Goal: Communication & Community: Participate in discussion

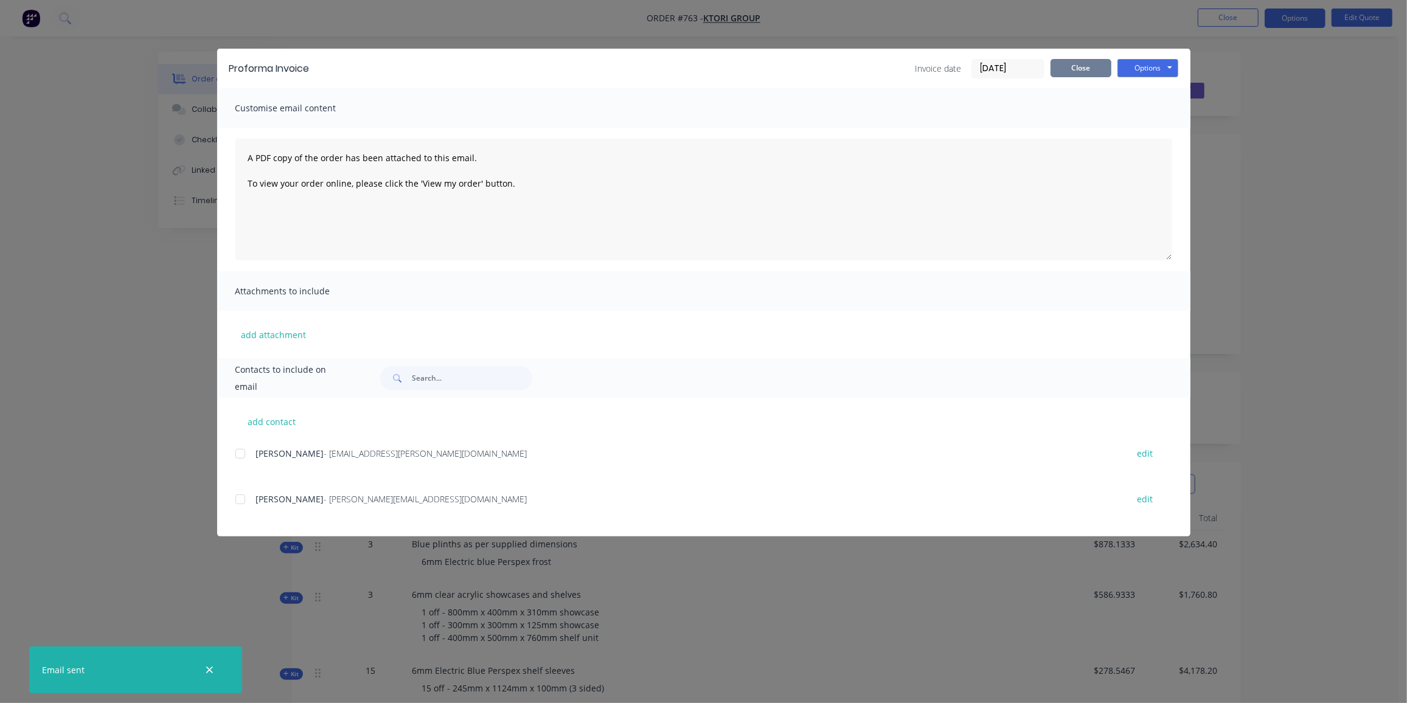
click at [1069, 63] on button "Close" at bounding box center [1080, 68] width 61 height 18
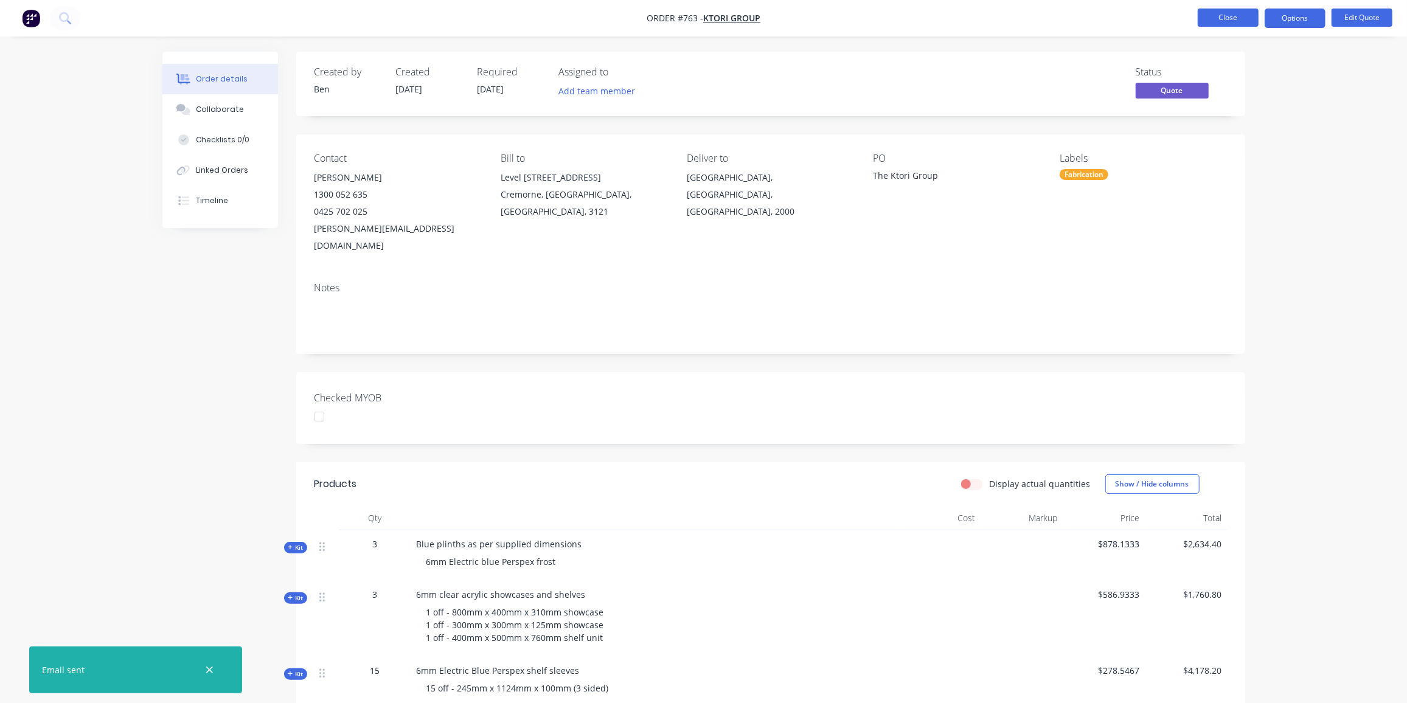
click at [1216, 19] on button "Close" at bounding box center [1227, 18] width 61 height 18
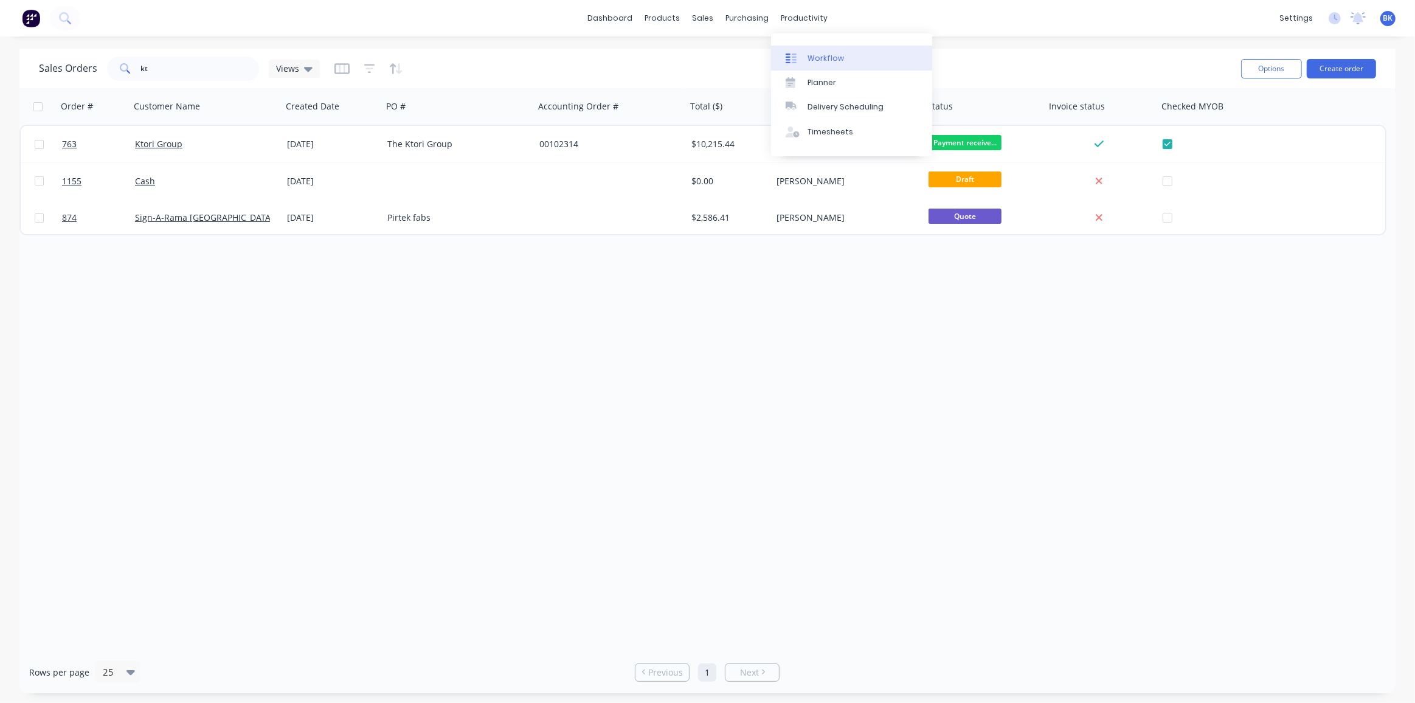
drag, startPoint x: 812, startPoint y: 52, endPoint x: 781, endPoint y: 61, distance: 33.1
click at [812, 52] on link "Workflow" at bounding box center [851, 58] width 161 height 24
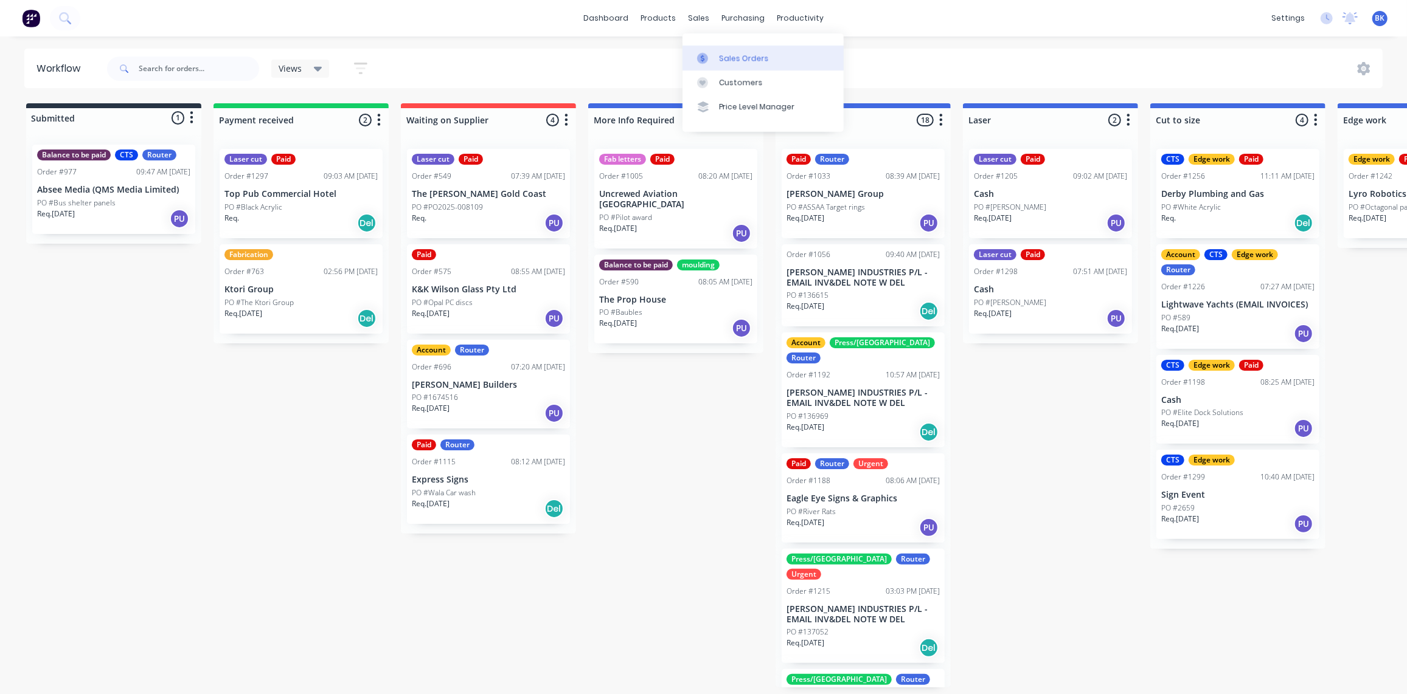
click at [740, 60] on div "Sales Orders" at bounding box center [744, 58] width 50 height 11
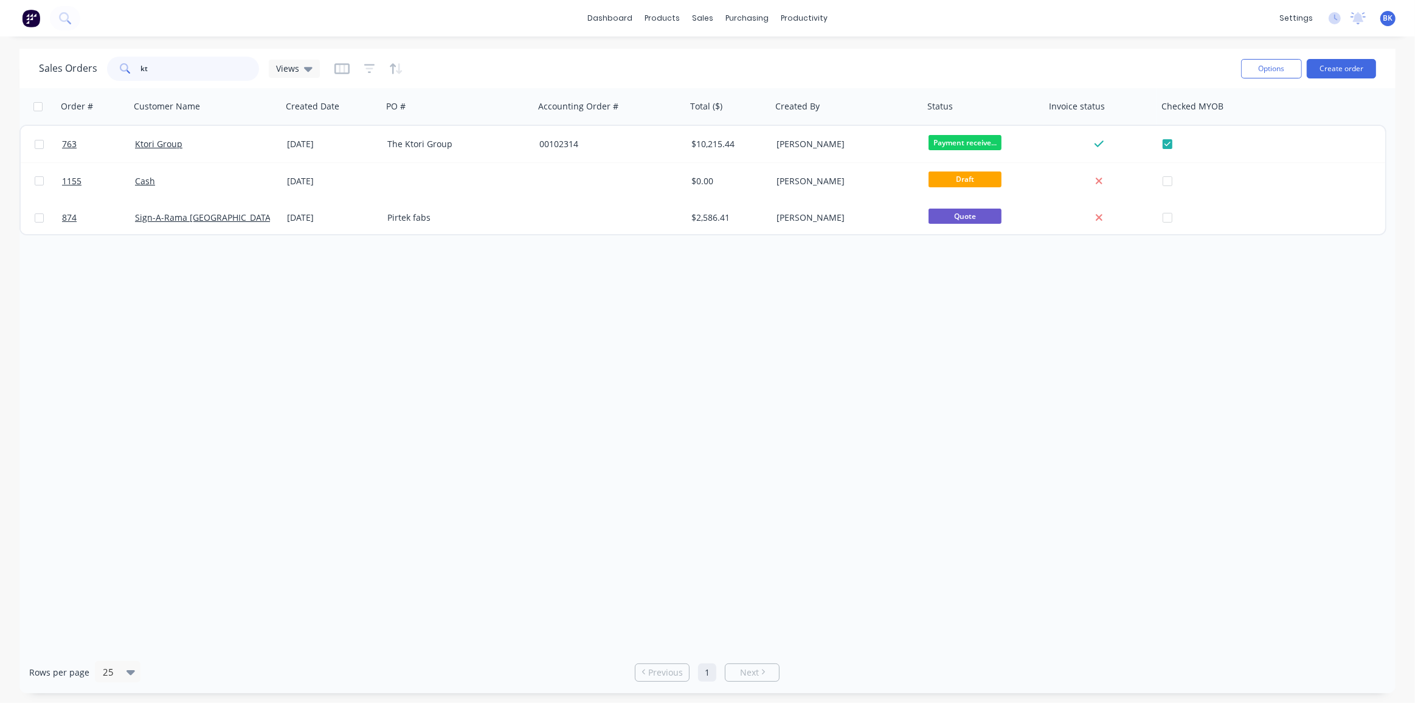
drag, startPoint x: 154, startPoint y: 71, endPoint x: 106, endPoint y: 69, distance: 48.1
click at [107, 69] on div "kt" at bounding box center [183, 69] width 152 height 24
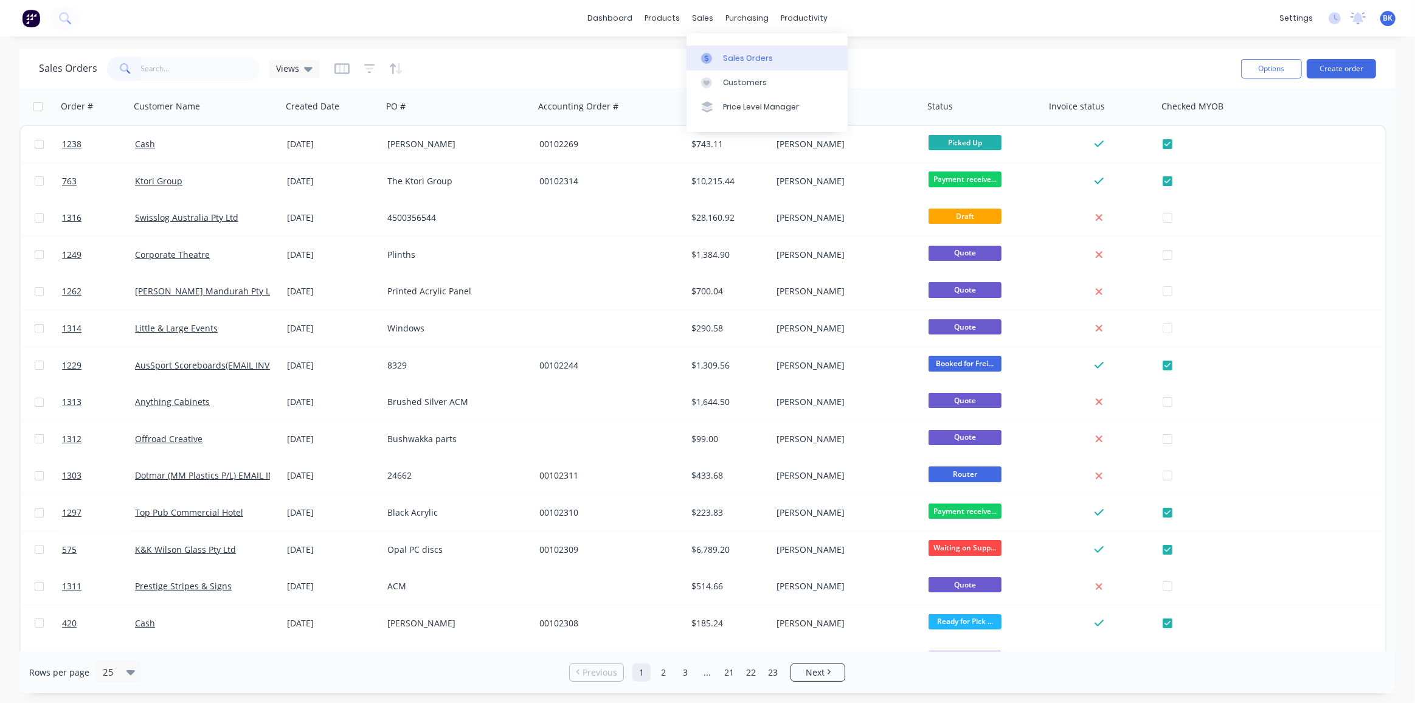
click at [734, 57] on div "Sales Orders" at bounding box center [748, 58] width 50 height 11
click at [808, 53] on div "Workflow" at bounding box center [826, 58] width 36 height 11
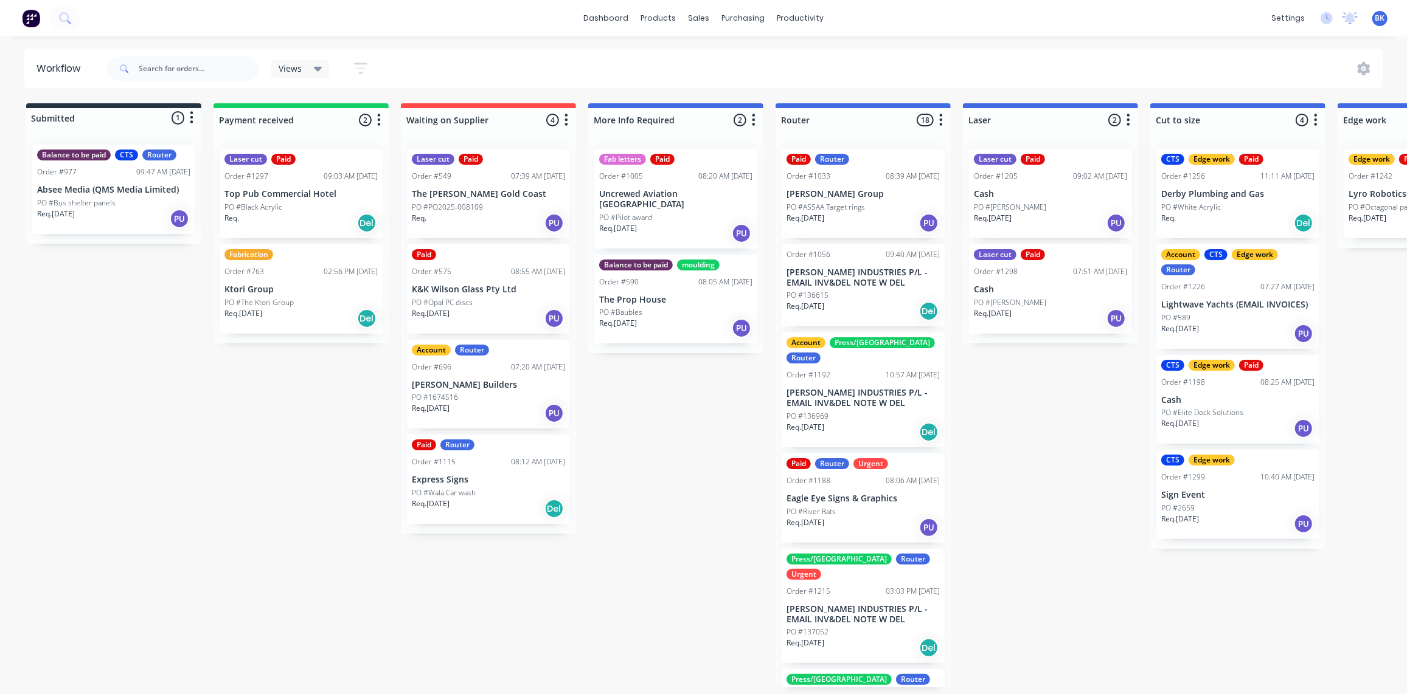
click at [1053, 196] on p "Cash" at bounding box center [1050, 194] width 153 height 10
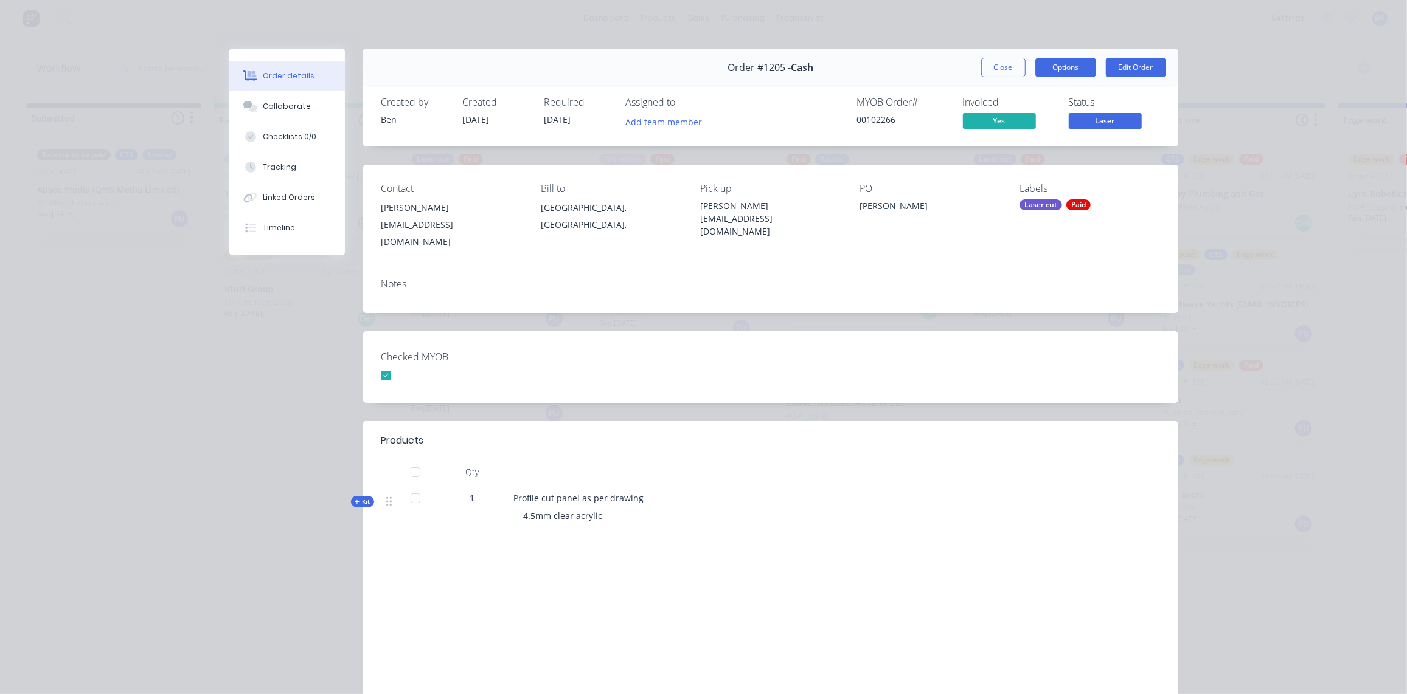
click at [1056, 64] on button "Options" at bounding box center [1065, 67] width 61 height 19
click at [1003, 67] on button "Close" at bounding box center [1003, 67] width 44 height 19
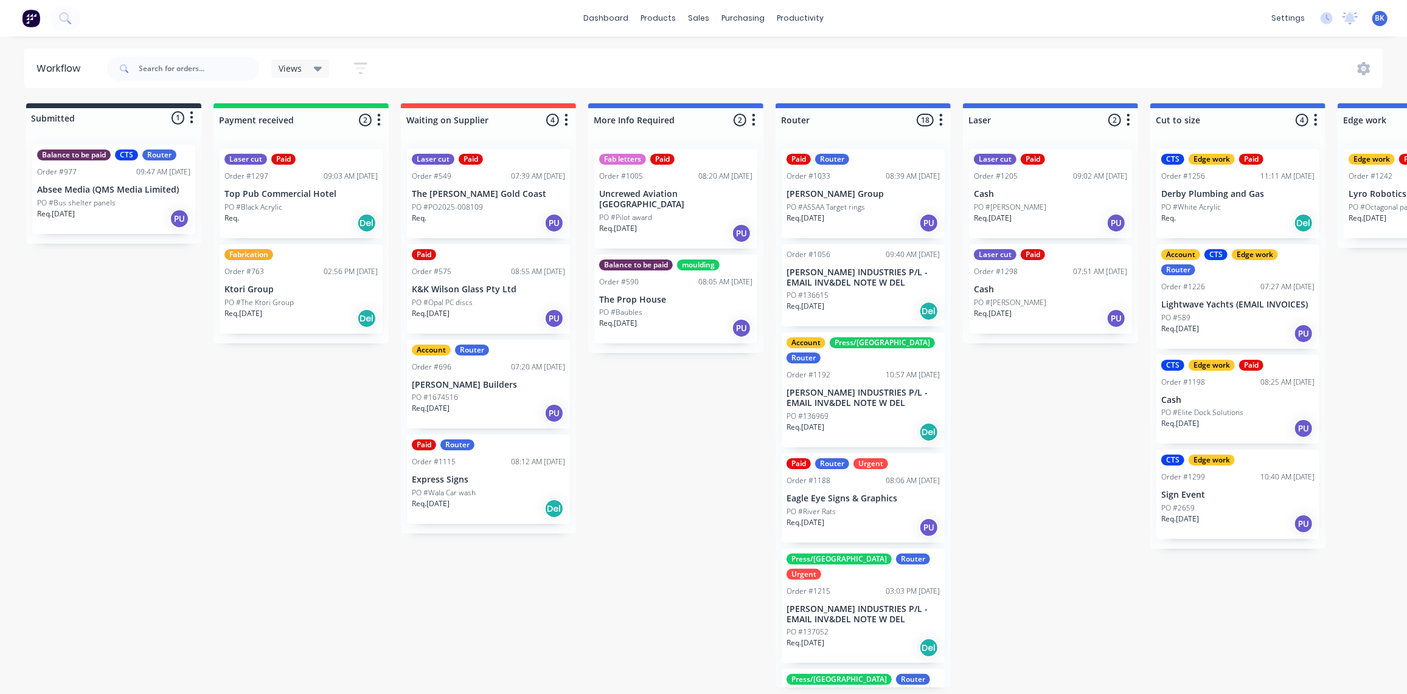
click at [1043, 216] on div "Req. [DATE] PU" at bounding box center [1050, 223] width 153 height 21
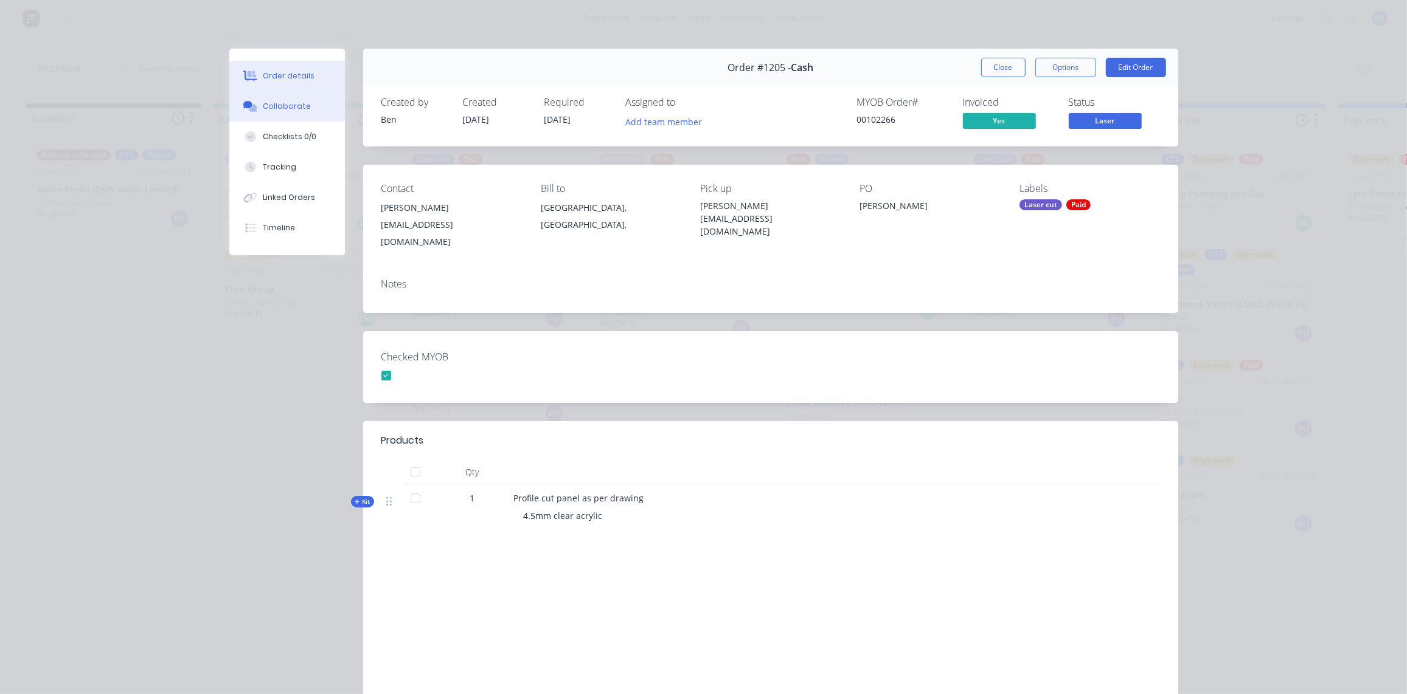
click at [277, 105] on div "Collaborate" at bounding box center [287, 106] width 48 height 11
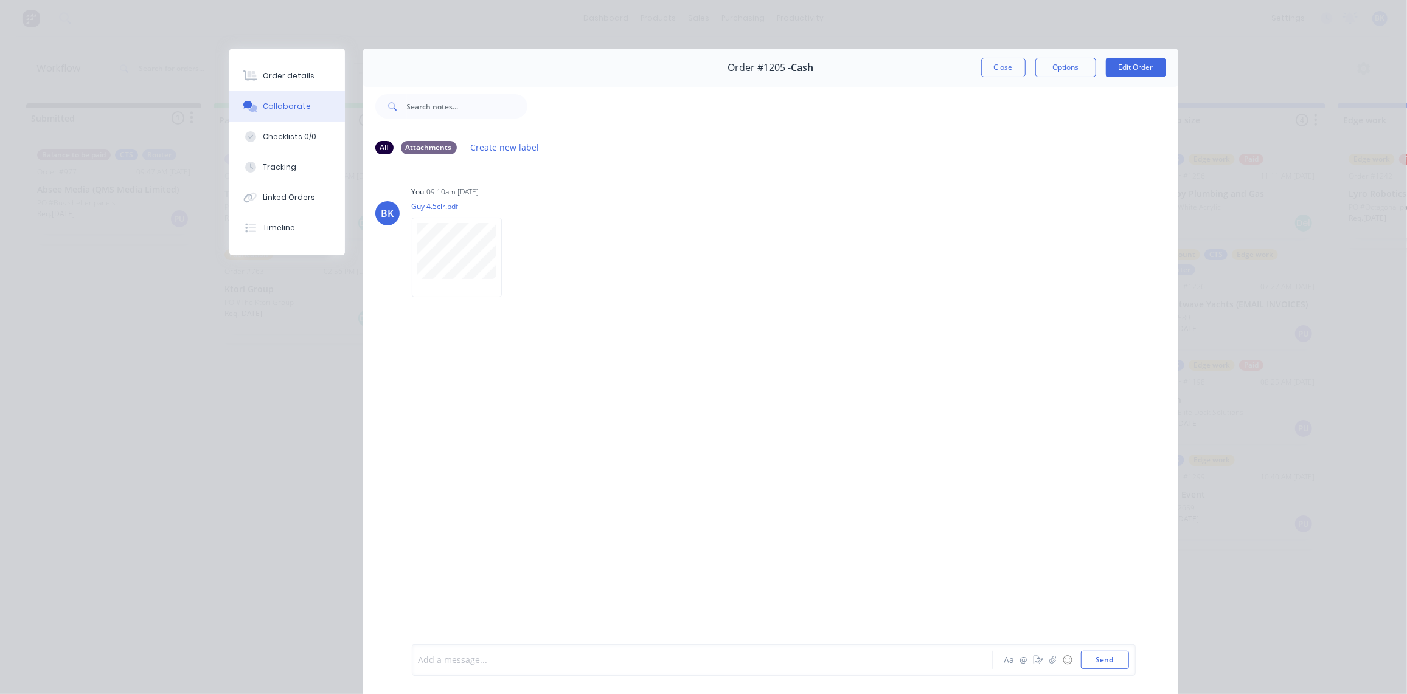
click at [564, 655] on div at bounding box center [685, 660] width 532 height 13
click at [490, 657] on div "@[GEOGRAPHIC_DATA]" at bounding box center [685, 660] width 532 height 13
click at [1100, 665] on button "Send" at bounding box center [1105, 660] width 48 height 18
click at [984, 68] on button "Close" at bounding box center [1003, 67] width 44 height 19
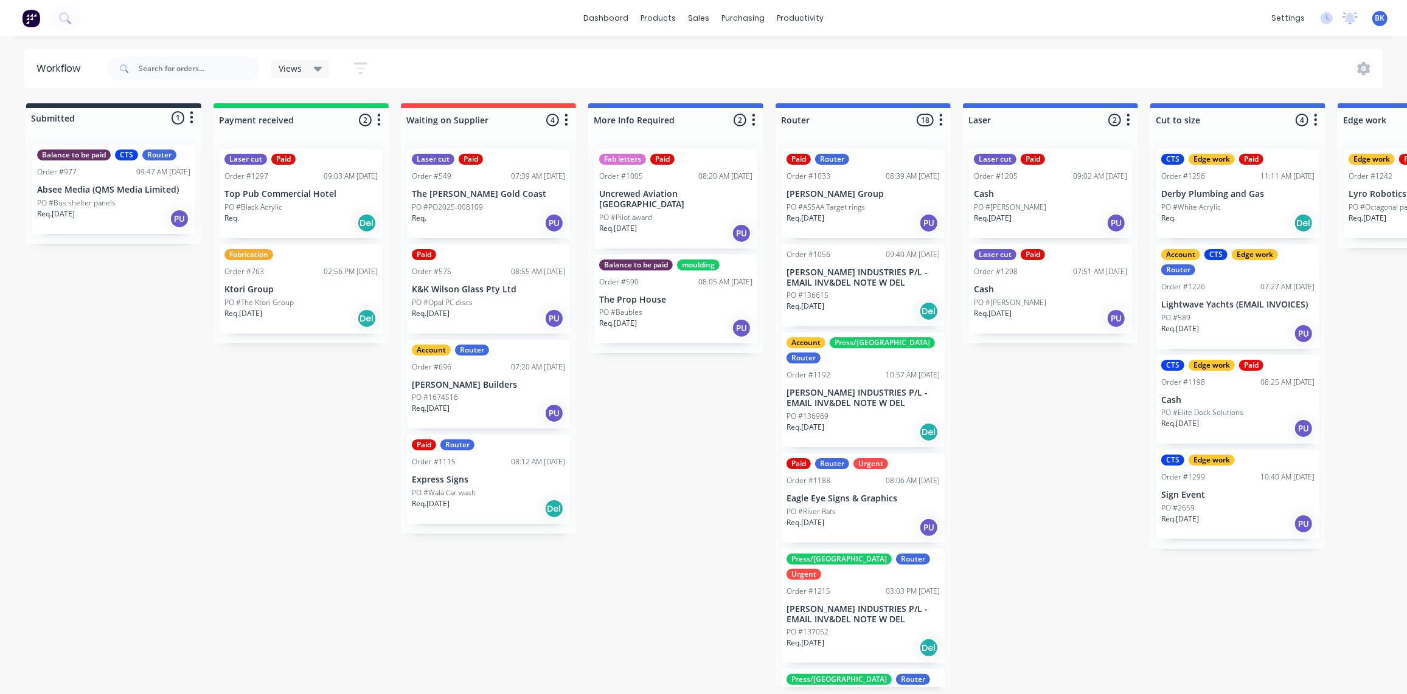
scroll to position [1, 221]
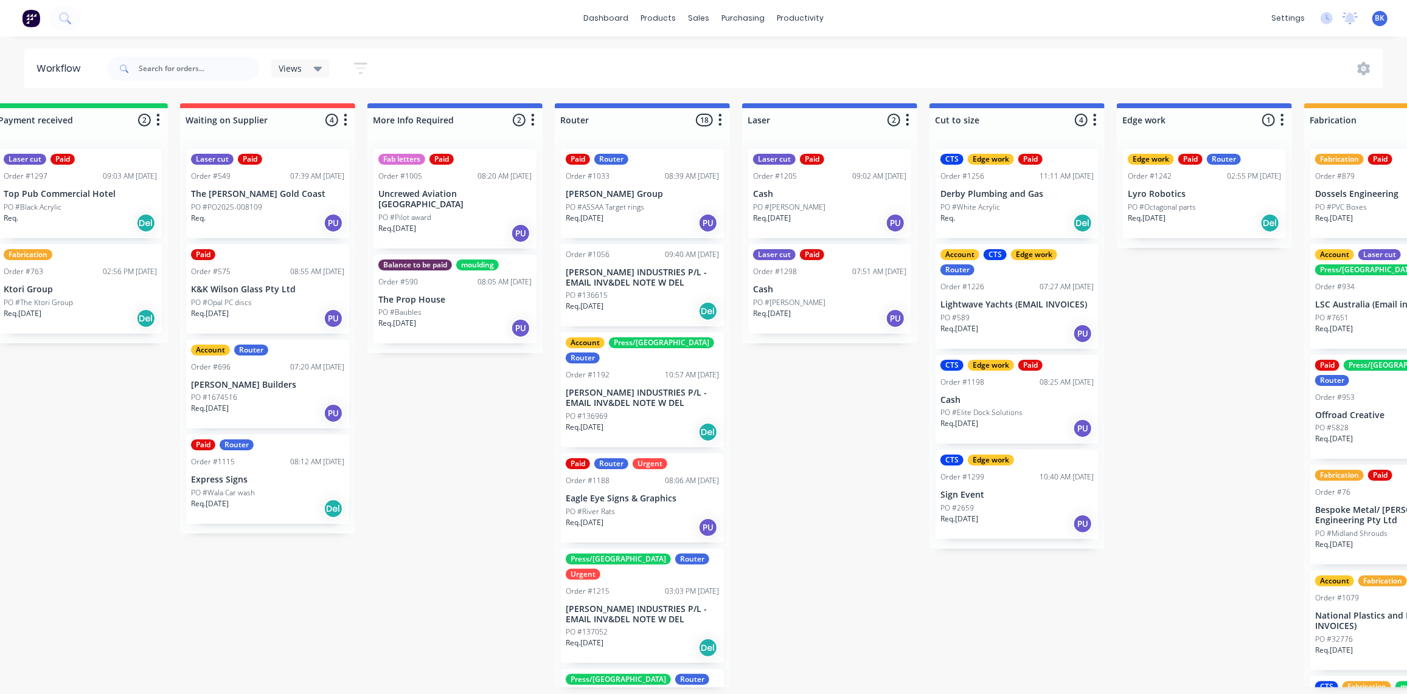
click at [822, 189] on p "Cash" at bounding box center [829, 194] width 153 height 10
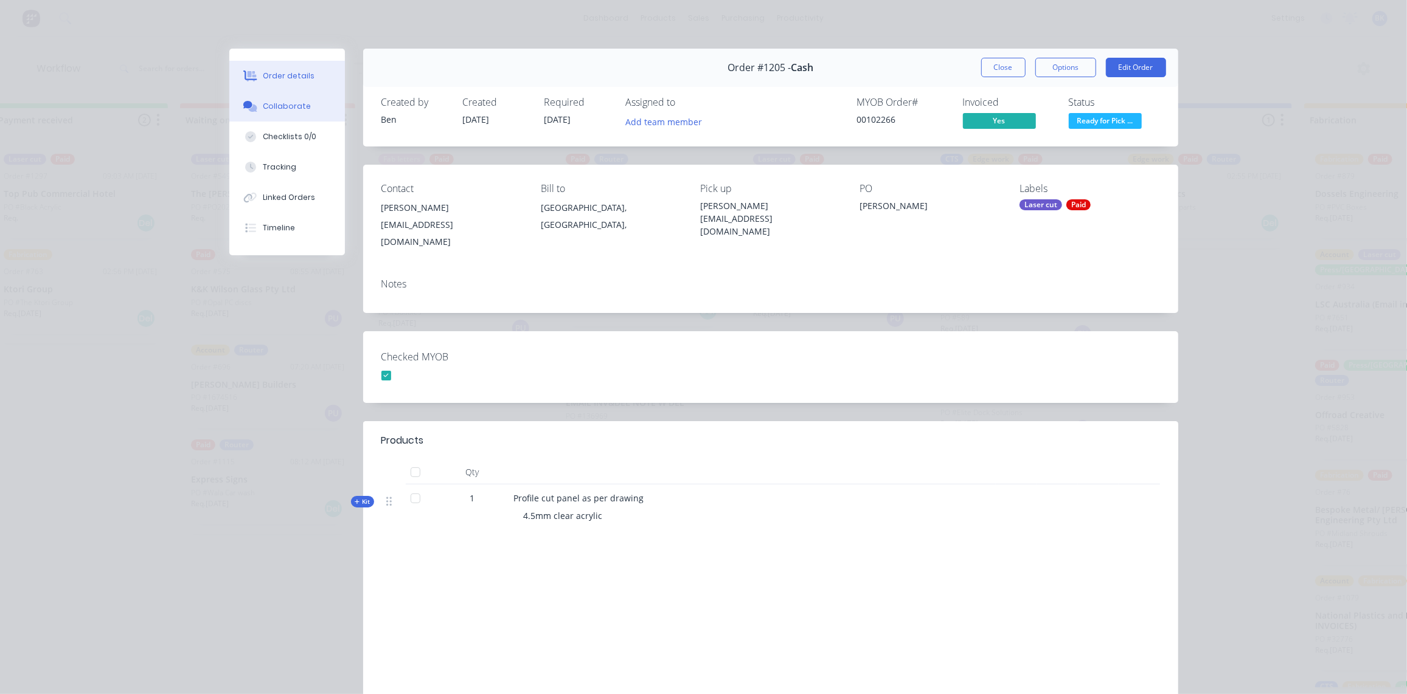
click at [303, 112] on button "Collaborate" at bounding box center [287, 106] width 116 height 30
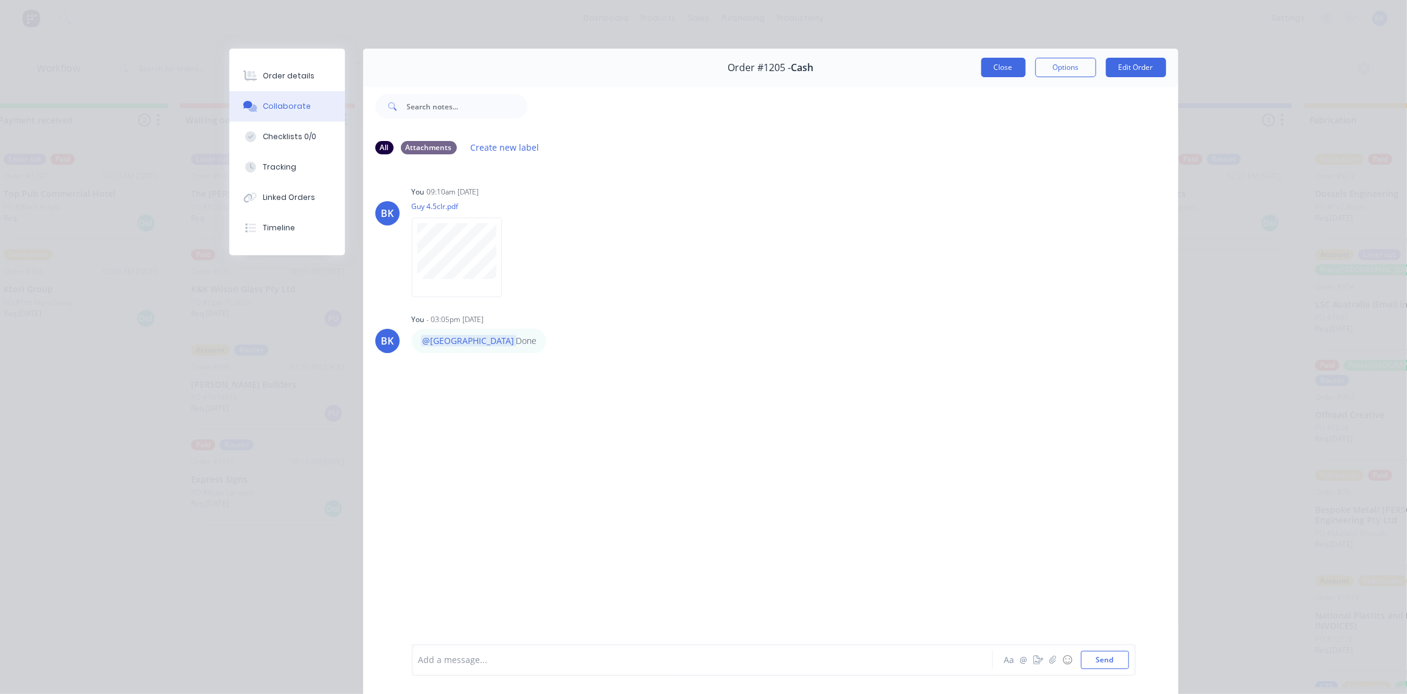
click at [987, 66] on button "Close" at bounding box center [1003, 67] width 44 height 19
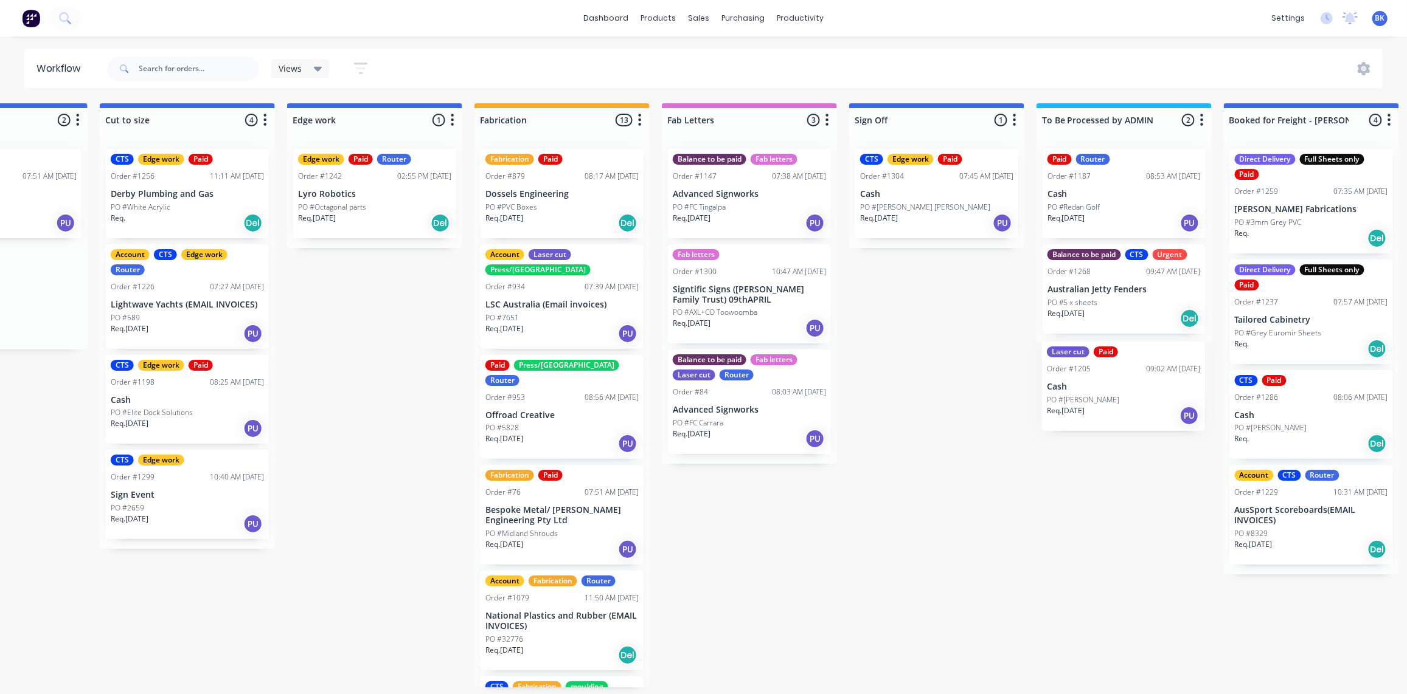
scroll to position [1, 1062]
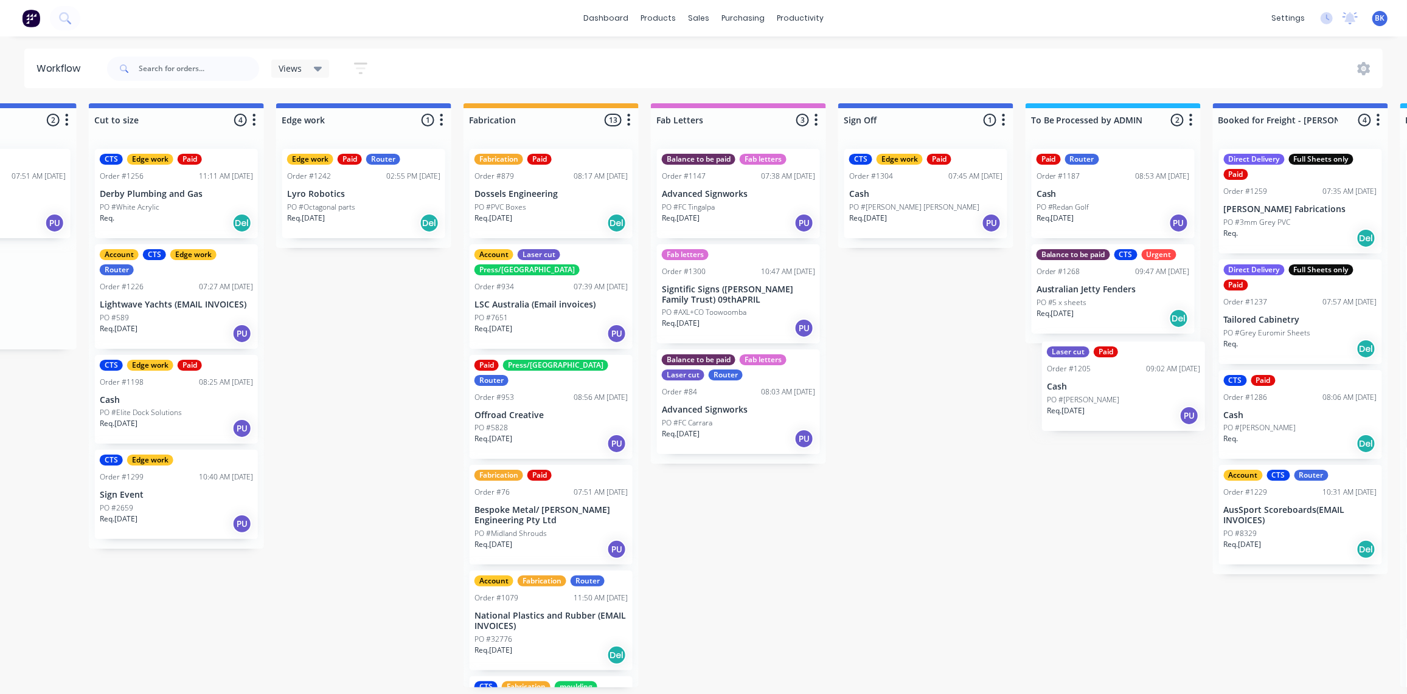
drag, startPoint x: 798, startPoint y: 194, endPoint x: 1061, endPoint y: 380, distance: 322.4
click at [1102, 398] on div "Submitted 1 Status colour #273444 hex #273444 Save Cancel Summaries Total order…" at bounding box center [385, 395] width 2910 height 584
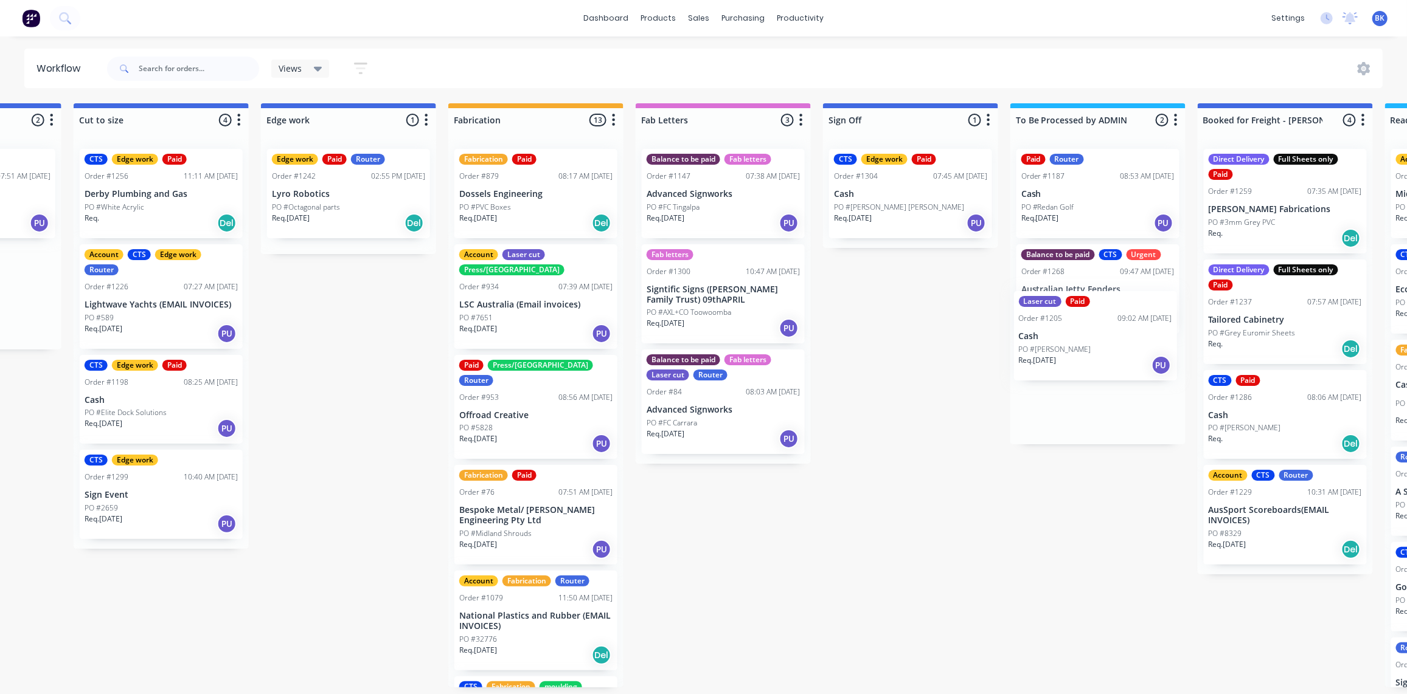
drag, startPoint x: 215, startPoint y: 187, endPoint x: 1117, endPoint y: 342, distance: 915.7
click at [1117, 342] on div "Submitted 1 Status colour #273444 hex #273444 Save Cancel Summaries Total order…" at bounding box center [370, 395] width 2910 height 584
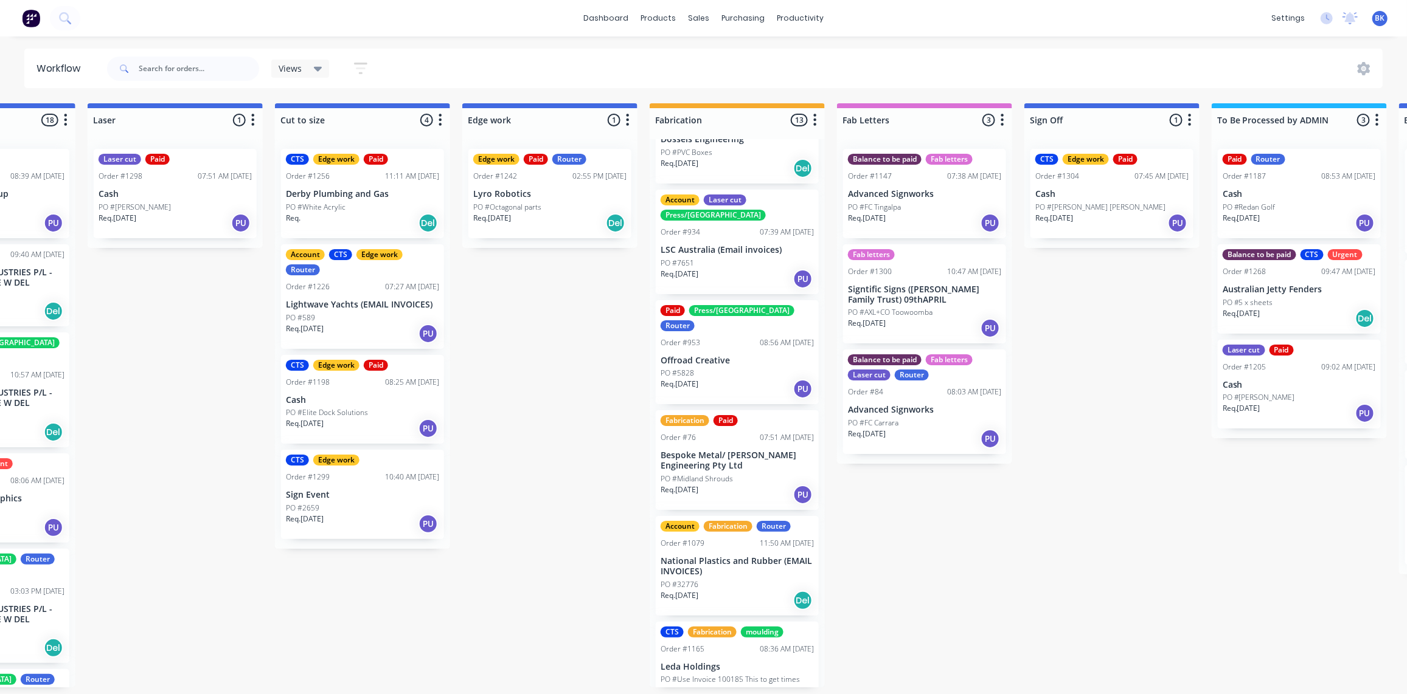
scroll to position [1, 0]
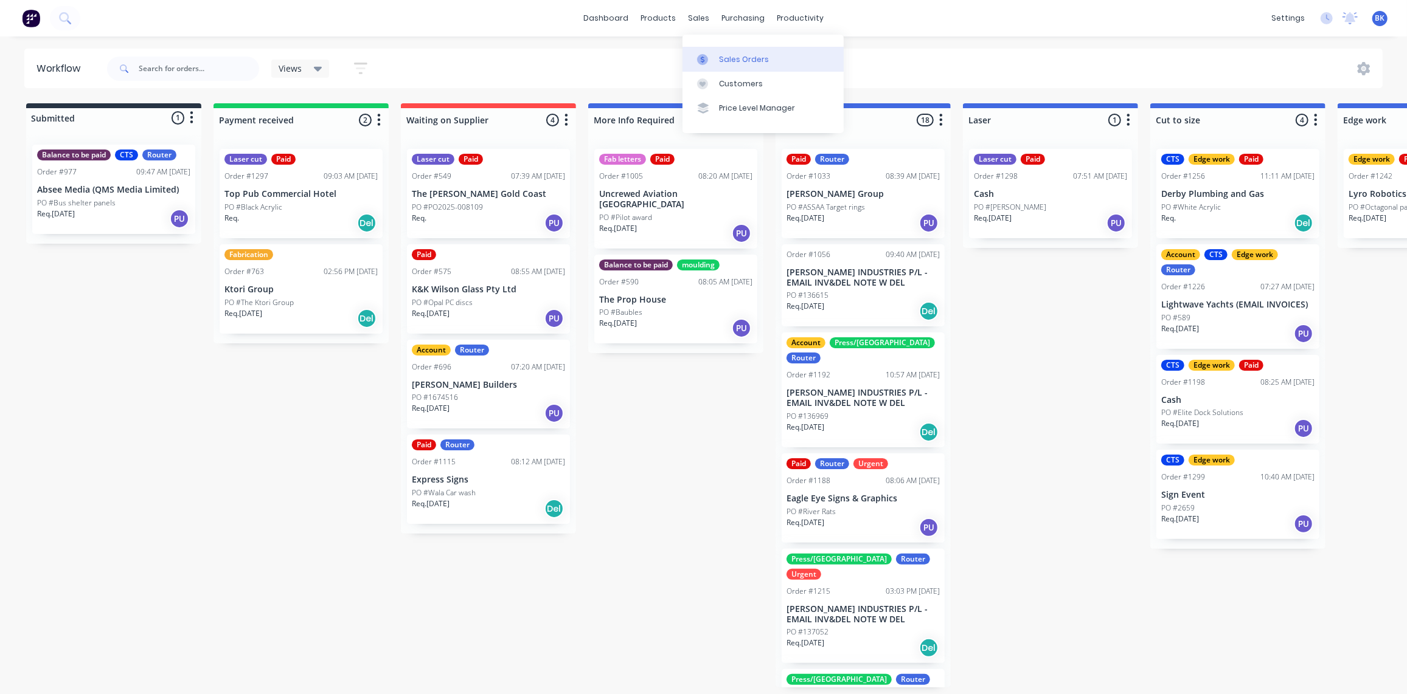
click at [733, 60] on div "Sales Orders" at bounding box center [744, 59] width 50 height 11
